Goal: Task Accomplishment & Management: Use online tool/utility

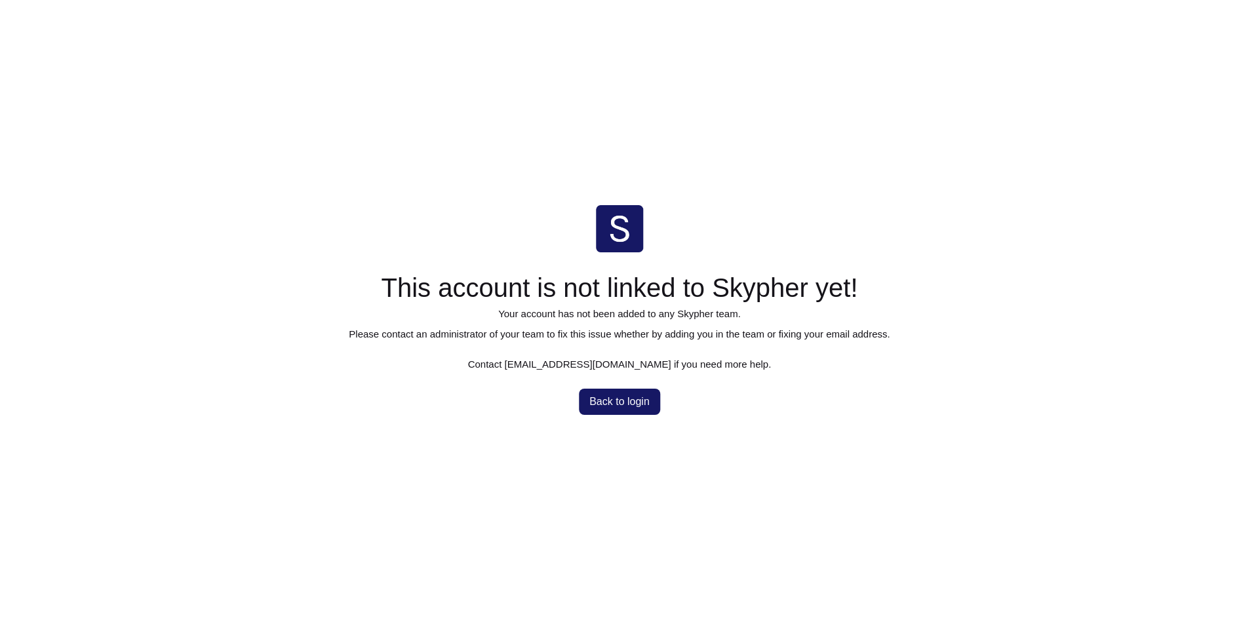
click at [630, 402] on span "Back to login" at bounding box center [619, 402] width 60 height 10
